Goal: Download file/media

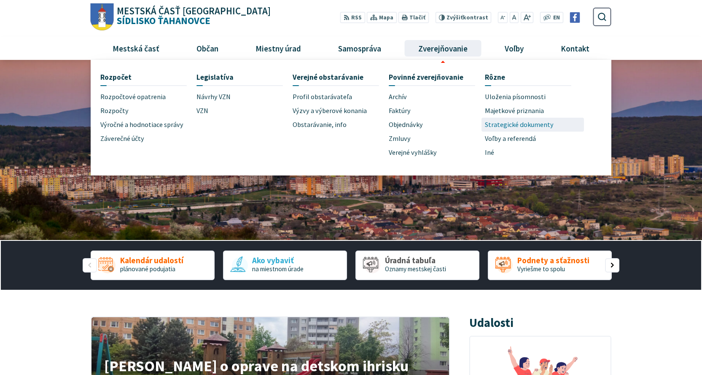
click at [500, 122] on span "Strategické dokumenty" at bounding box center [519, 125] width 69 height 14
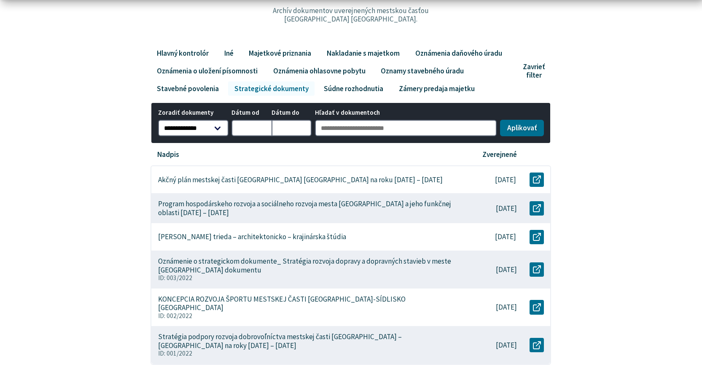
scroll to position [127, 0]
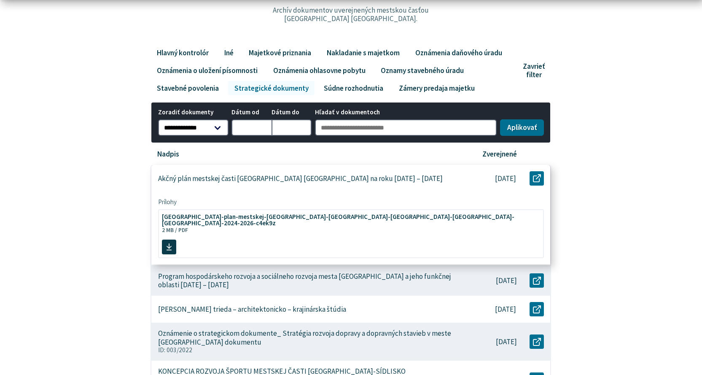
click at [317, 183] on div "Akčný plán mestskej časti [GEOGRAPHIC_DATA] [GEOGRAPHIC_DATA] na roku [DATE] – …" at bounding box center [306, 178] width 311 height 27
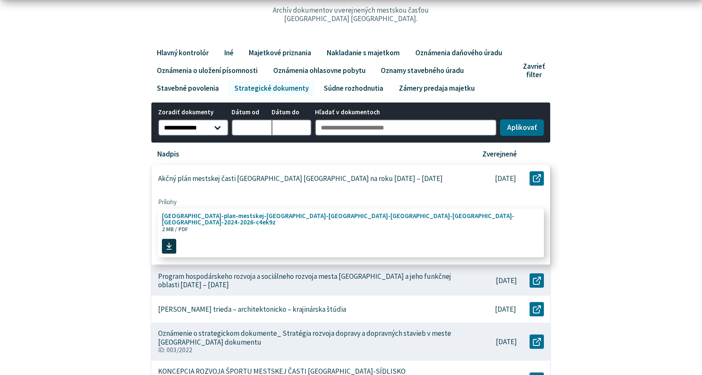
click at [292, 219] on span "[GEOGRAPHIC_DATA]-plan-mestskej-[GEOGRAPHIC_DATA]-[GEOGRAPHIC_DATA]-[GEOGRAPHIC…" at bounding box center [346, 219] width 369 height 13
